Goal: Book appointment/travel/reservation

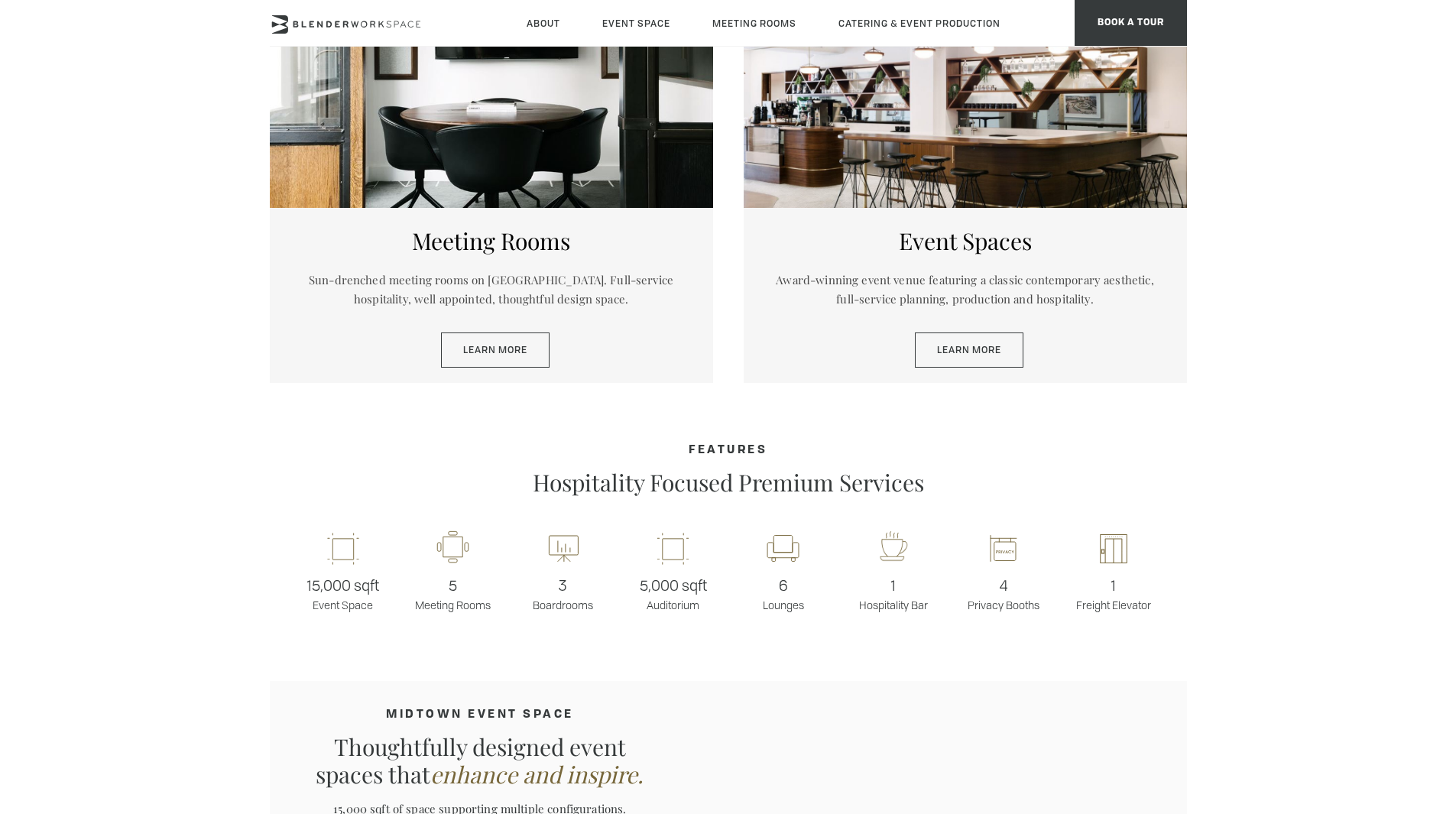
scroll to position [840, 0]
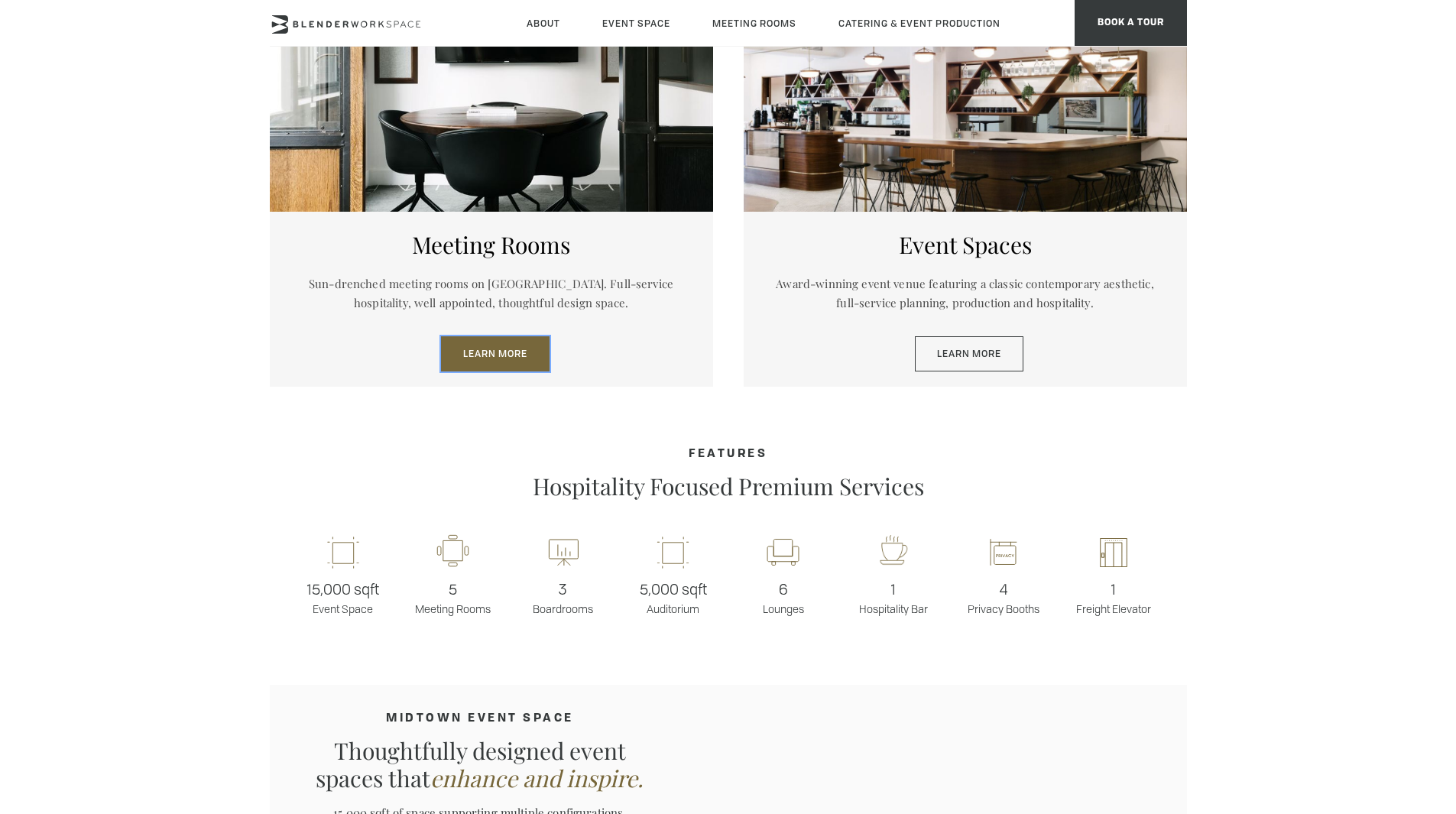
click at [498, 358] on link "Learn More" at bounding box center [495, 354] width 108 height 35
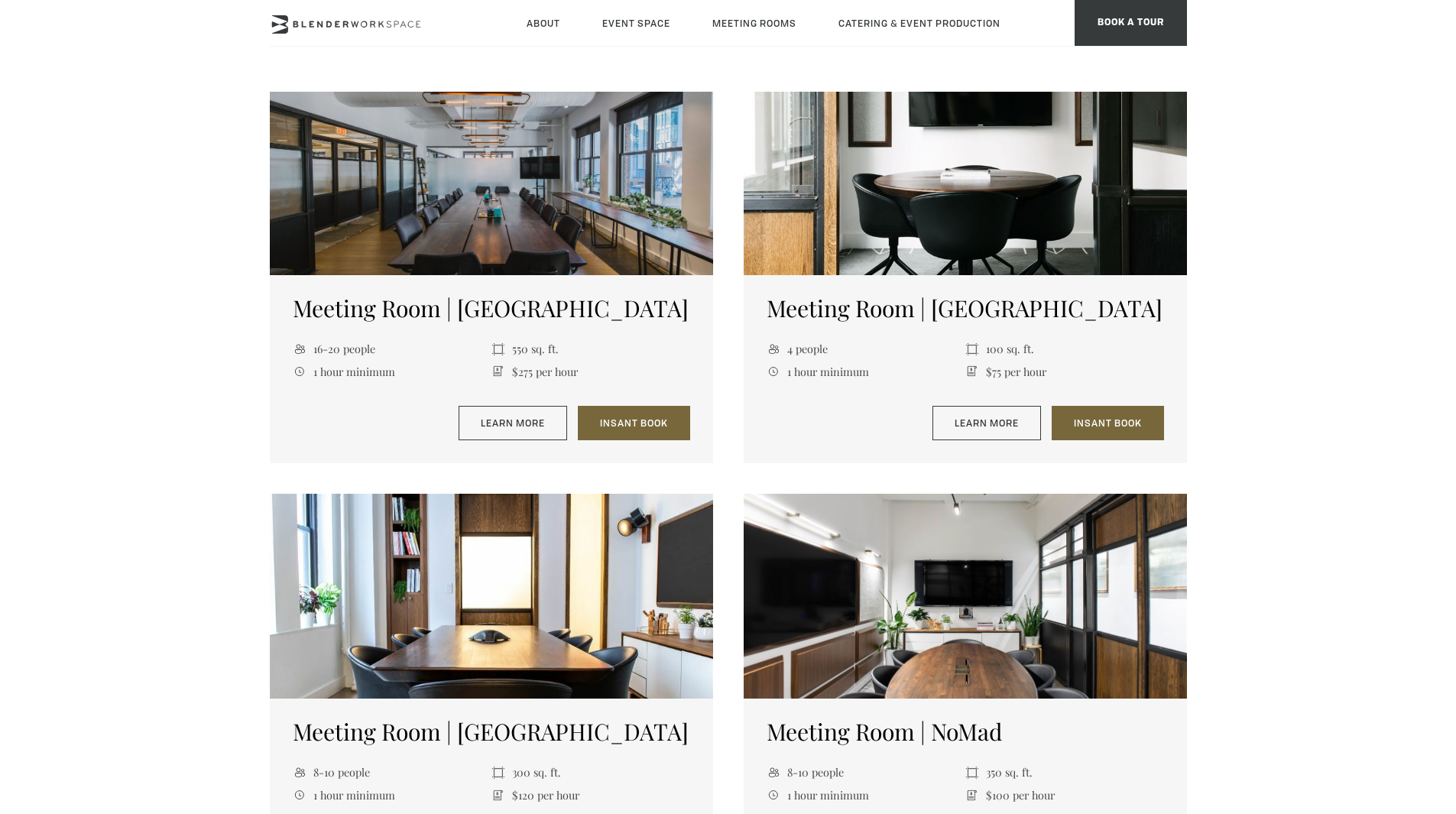
scroll to position [635, 0]
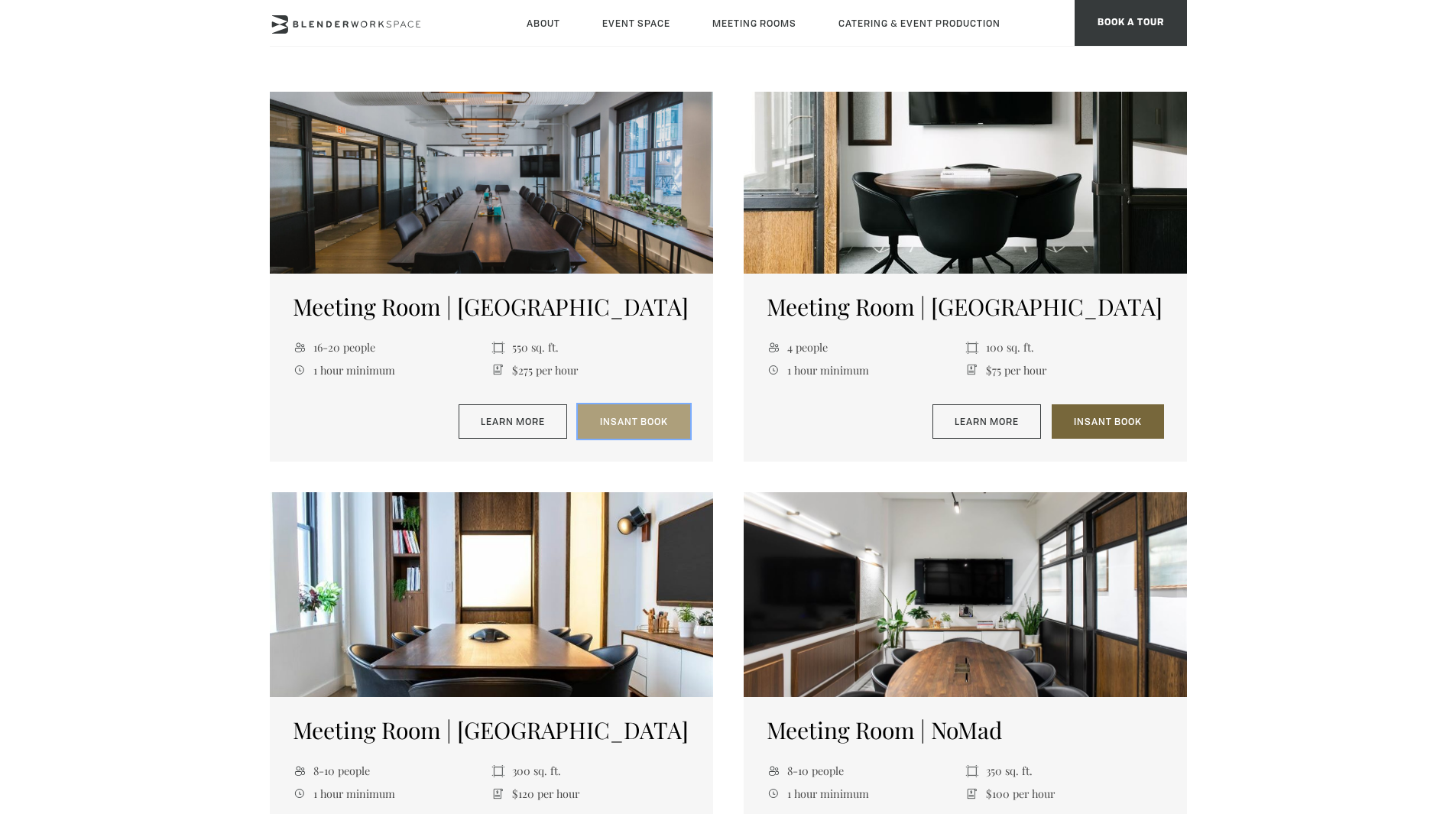
click at [629, 415] on link "Insant Book" at bounding box center [633, 422] width 112 height 35
click at [1090, 425] on link "Insant Book" at bounding box center [1108, 422] width 112 height 35
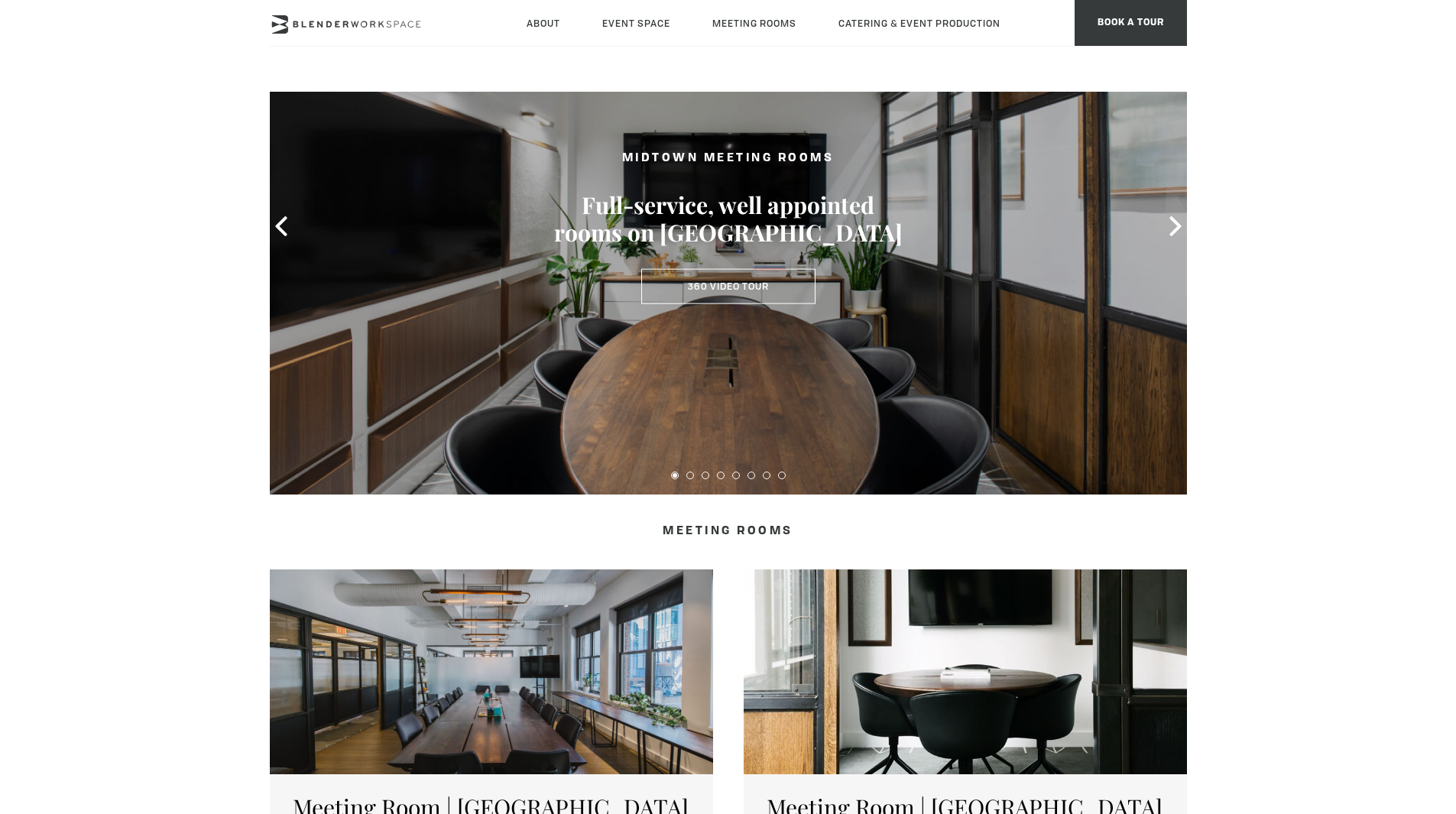
scroll to position [0, 0]
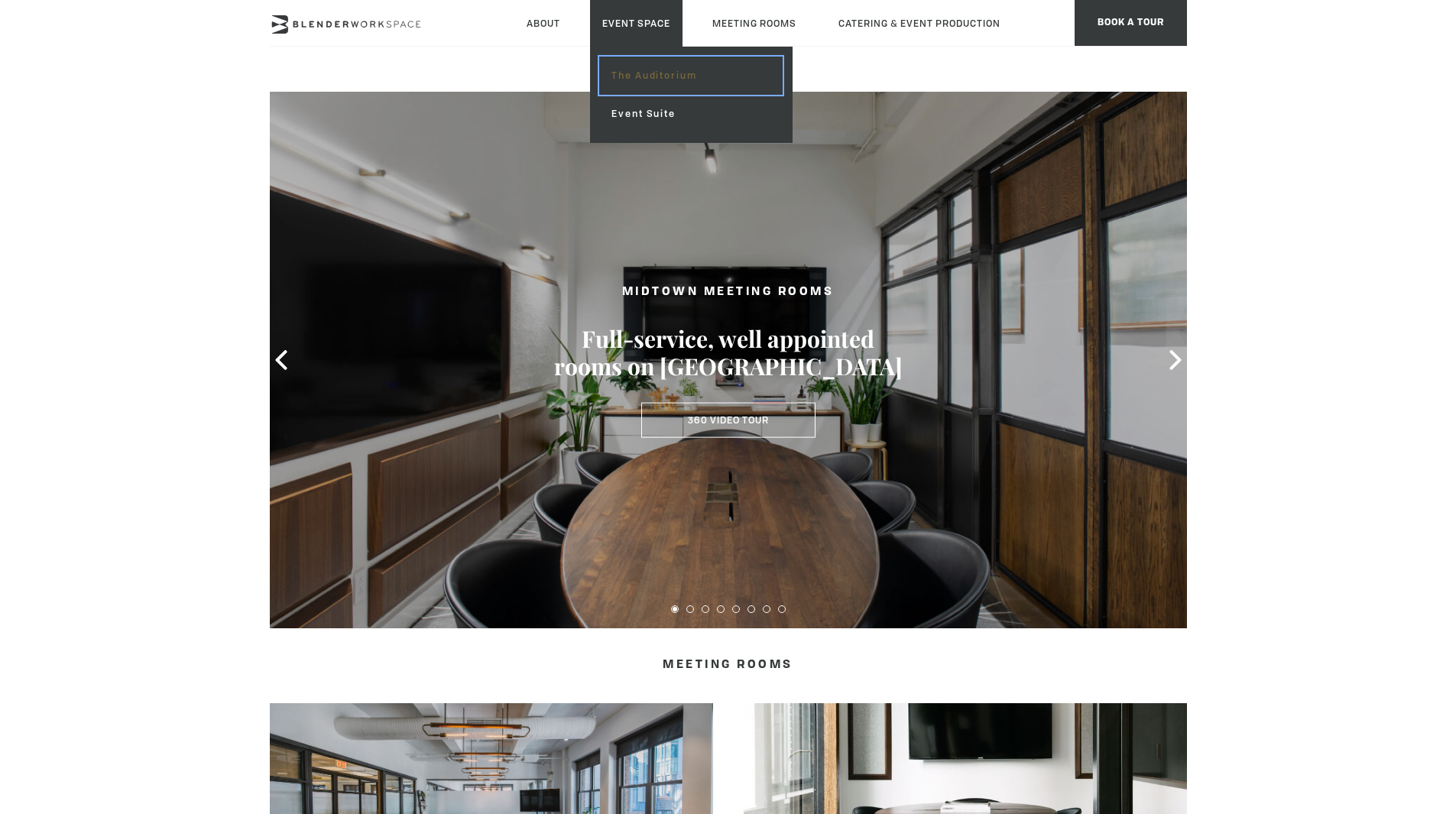
click at [646, 64] on link "The Auditorium" at bounding box center [690, 75] width 183 height 39
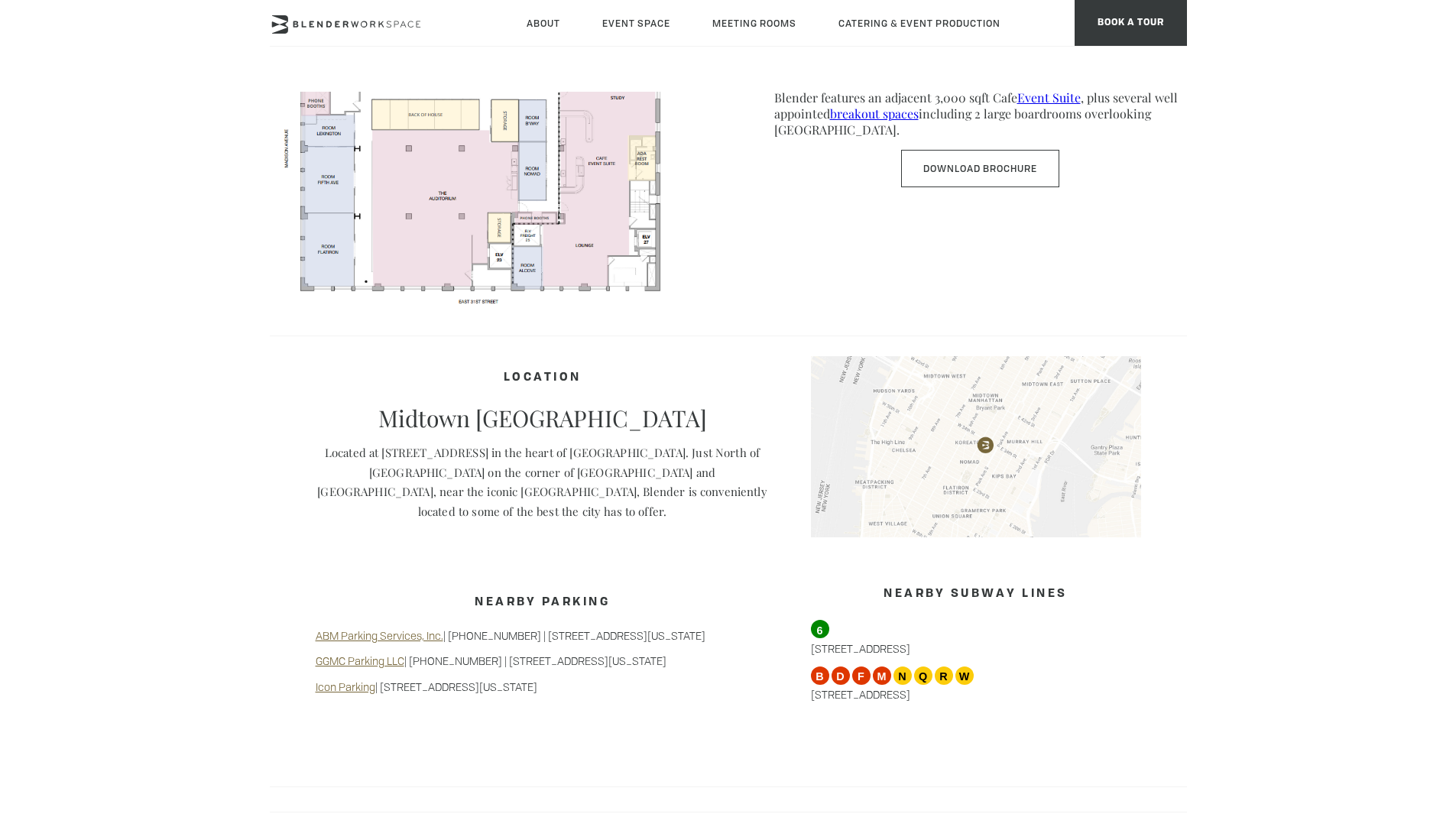
scroll to position [911, 0]
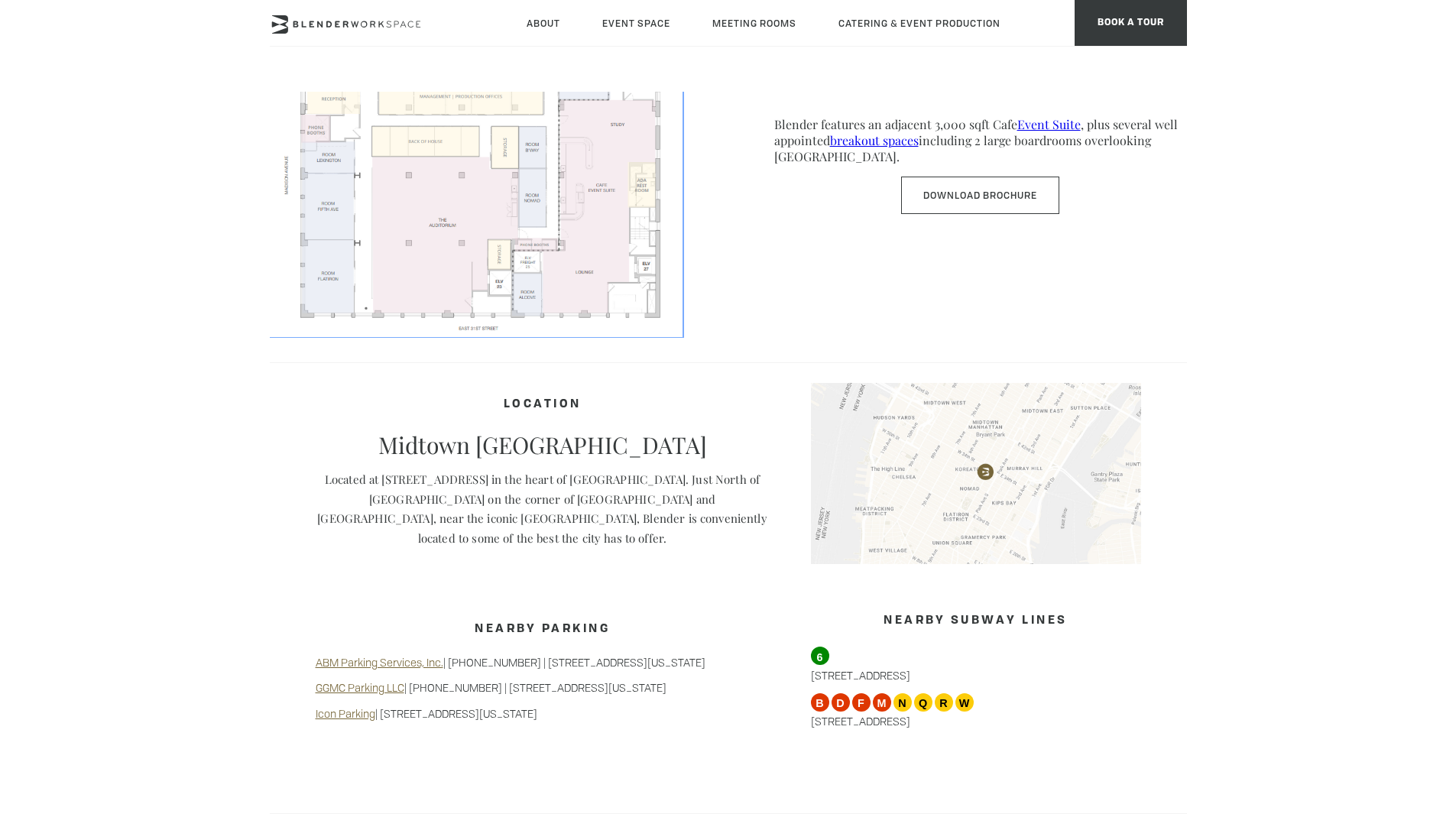
click at [437, 225] on img at bounding box center [475, 156] width 413 height 358
click at [619, 262] on img at bounding box center [475, 156] width 413 height 358
click at [430, 185] on img at bounding box center [475, 156] width 413 height 358
